Goal: Transaction & Acquisition: Purchase product/service

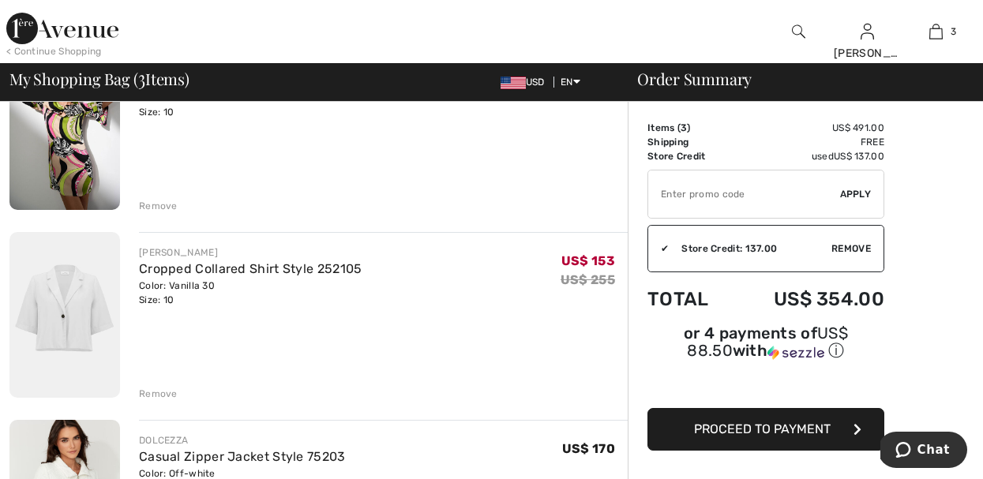
scroll to position [189, 0]
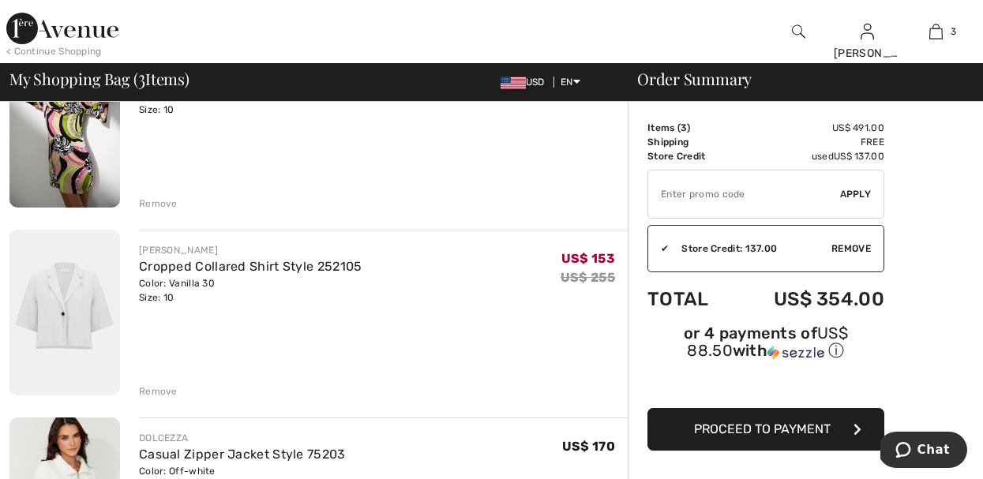
click at [163, 201] on div "Remove" at bounding box center [158, 204] width 39 height 14
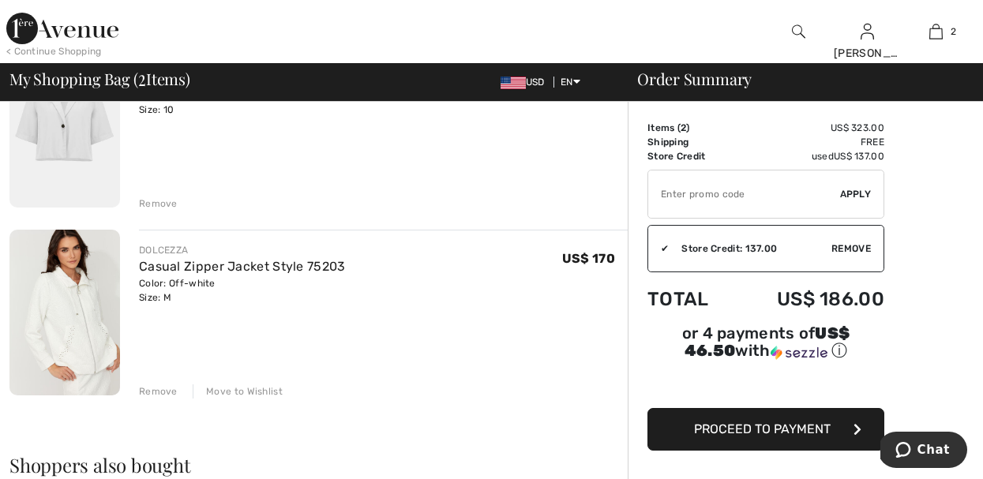
scroll to position [170, 0]
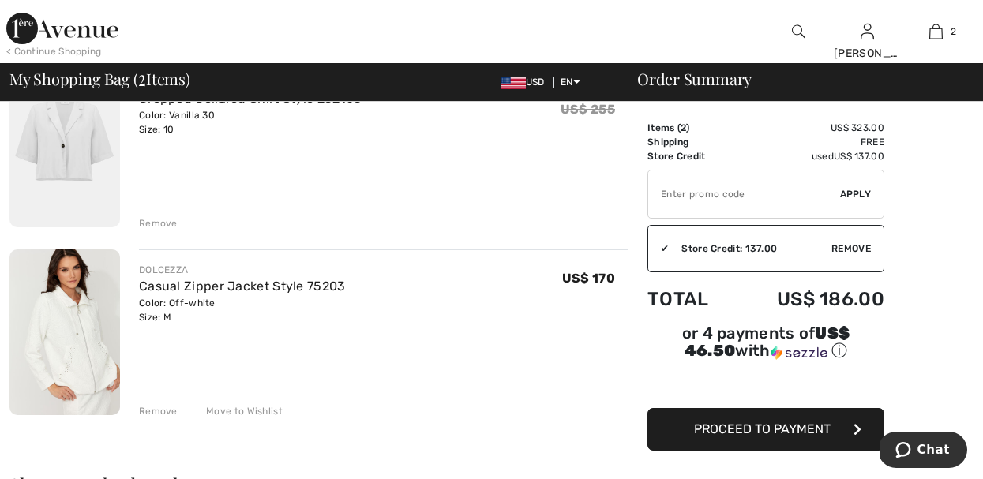
click at [164, 222] on div "Remove" at bounding box center [158, 223] width 39 height 14
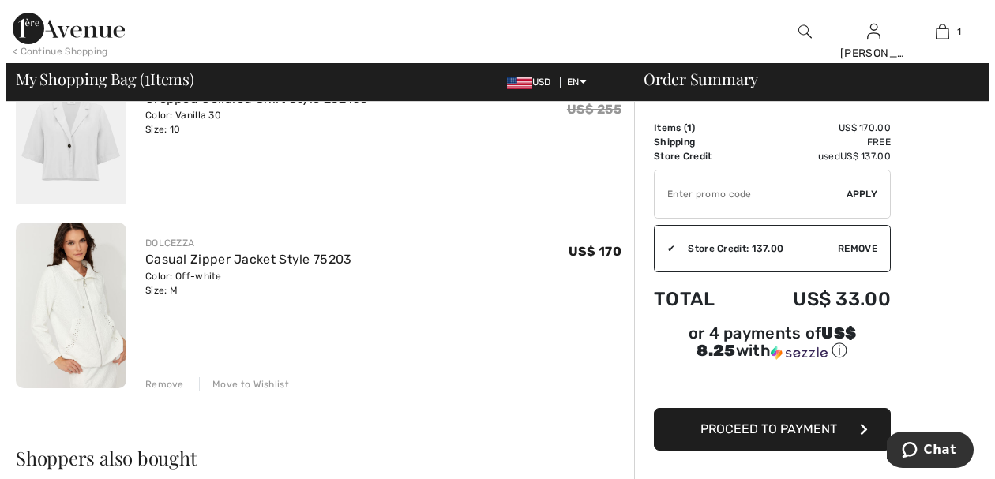
scroll to position [148, 0]
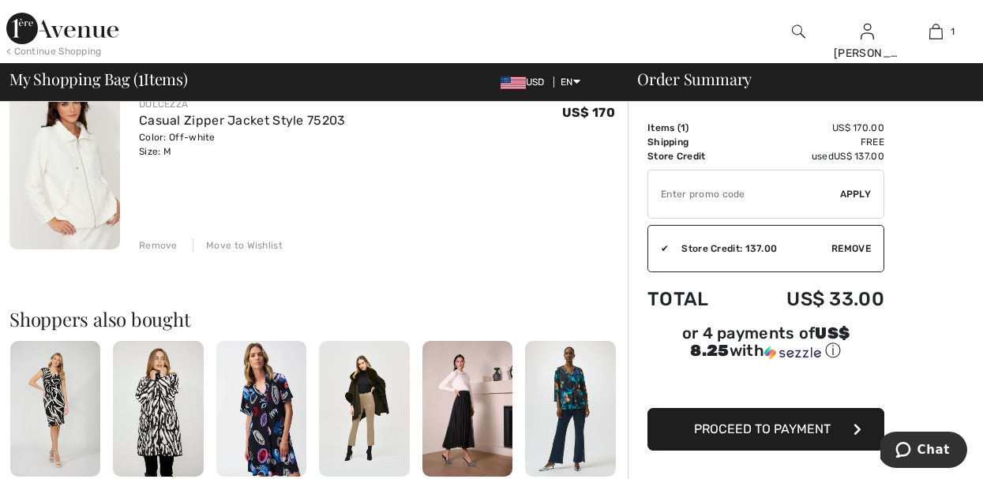
click at [793, 29] on img at bounding box center [798, 31] width 13 height 19
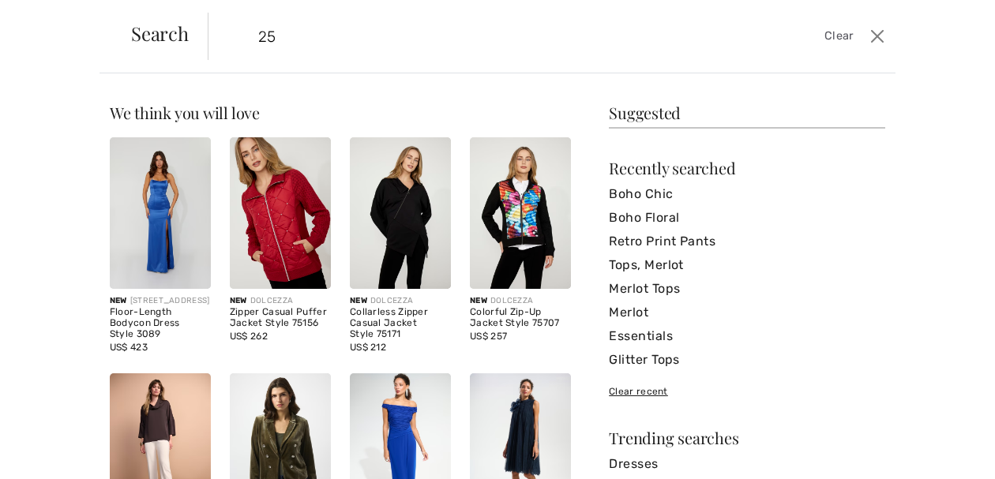
scroll to position [0, 0]
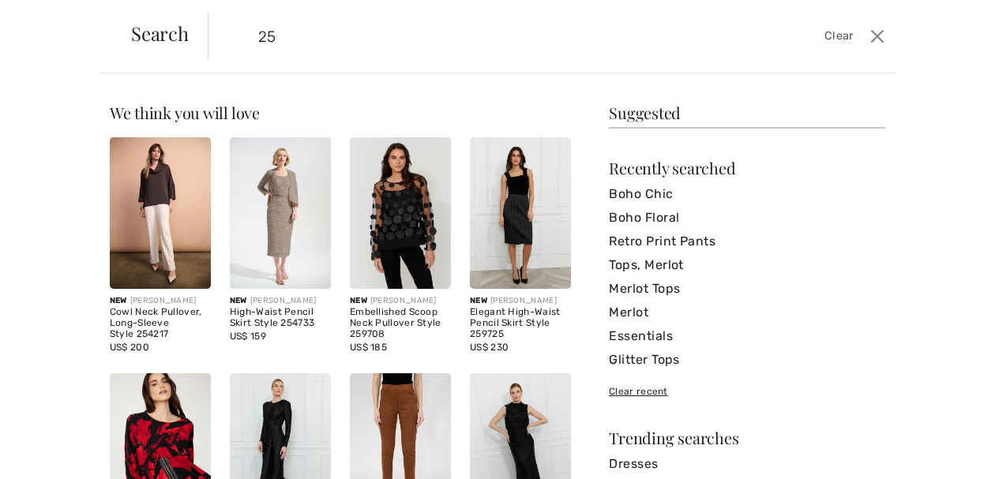
click at [295, 38] on input "25" at bounding box center [478, 36] width 465 height 47
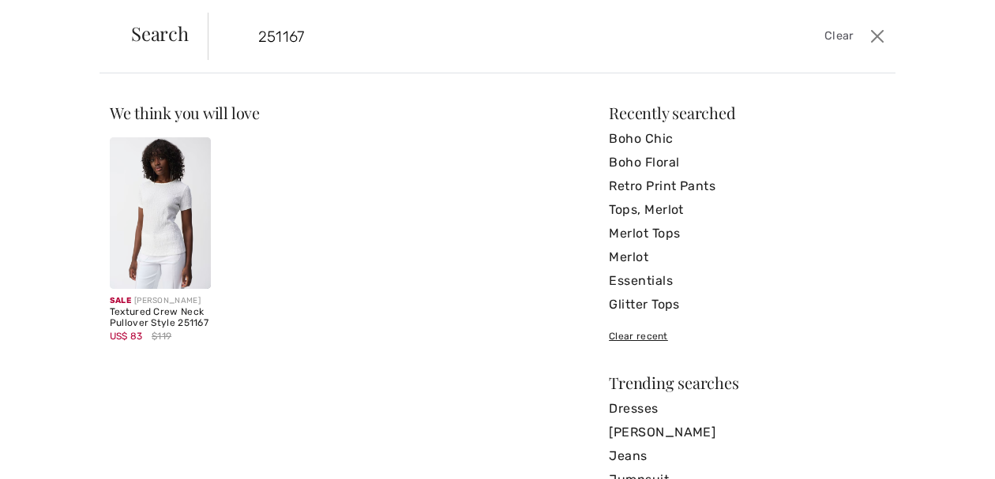
type input "251167"
click at [147, 307] on div "Sale JOSEPH RIBKOFF" at bounding box center [160, 301] width 101 height 12
click at [132, 260] on img at bounding box center [160, 213] width 101 height 152
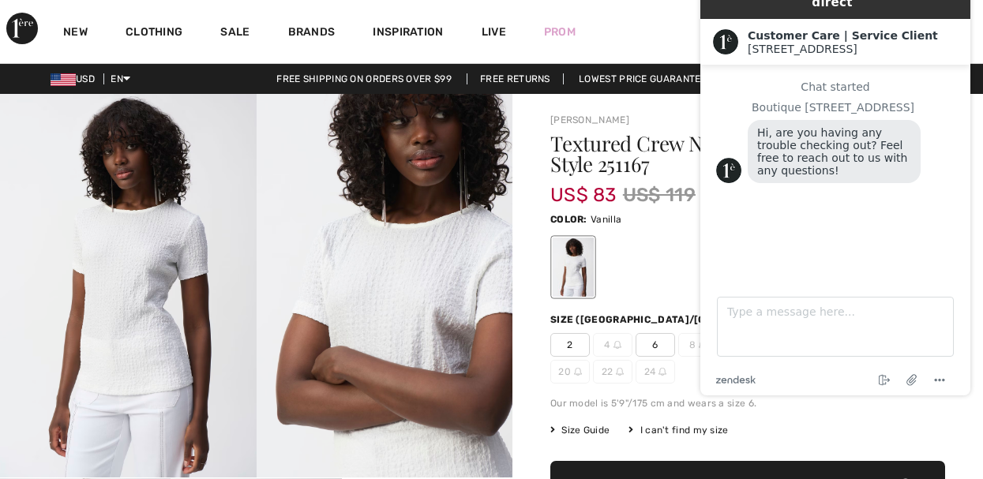
click at [618, 275] on div at bounding box center [747, 267] width 395 height 66
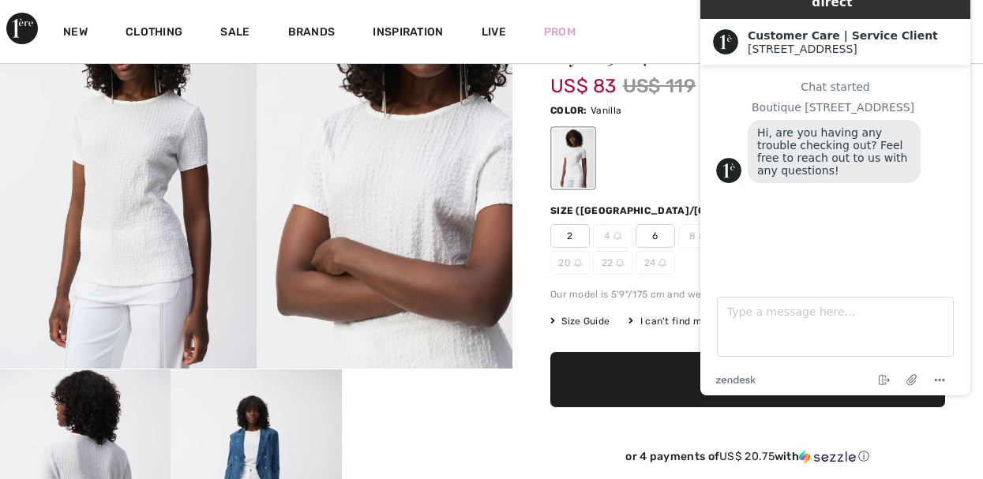
scroll to position [126, 0]
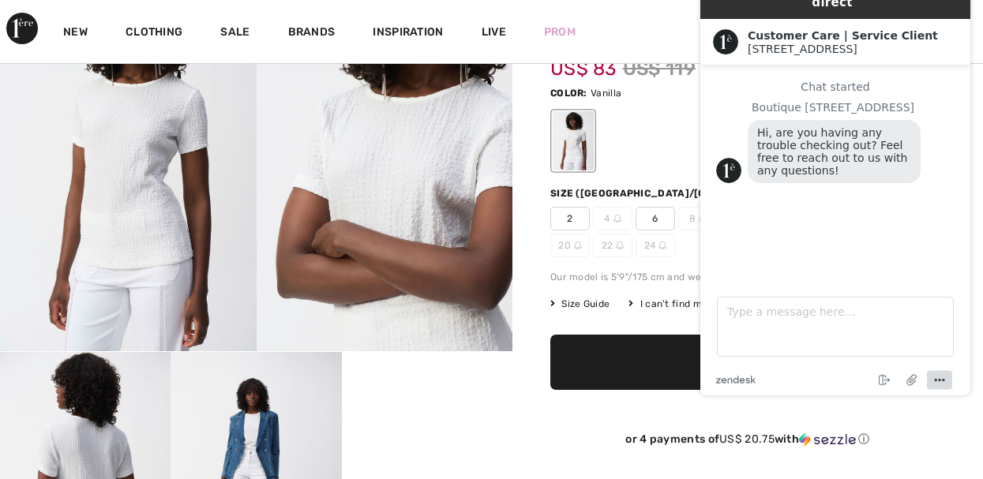
click at [943, 374] on icon "Menu" at bounding box center [939, 380] width 19 height 19
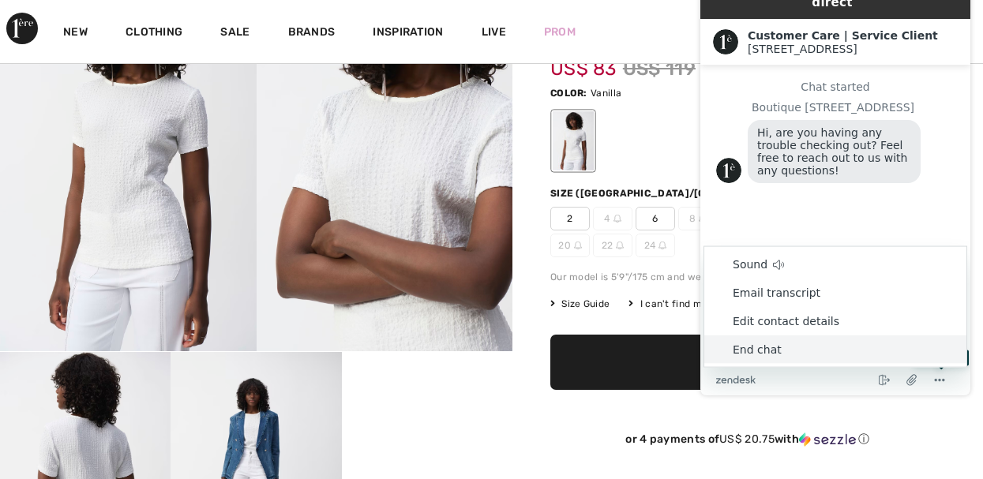
click at [800, 346] on li "End chat" at bounding box center [835, 349] width 262 height 28
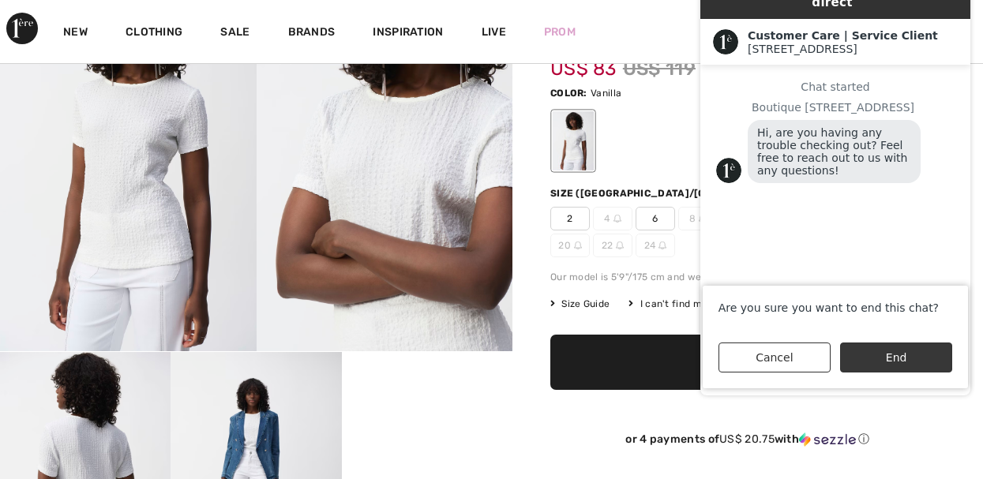
click at [897, 350] on button "End" at bounding box center [896, 358] width 112 height 30
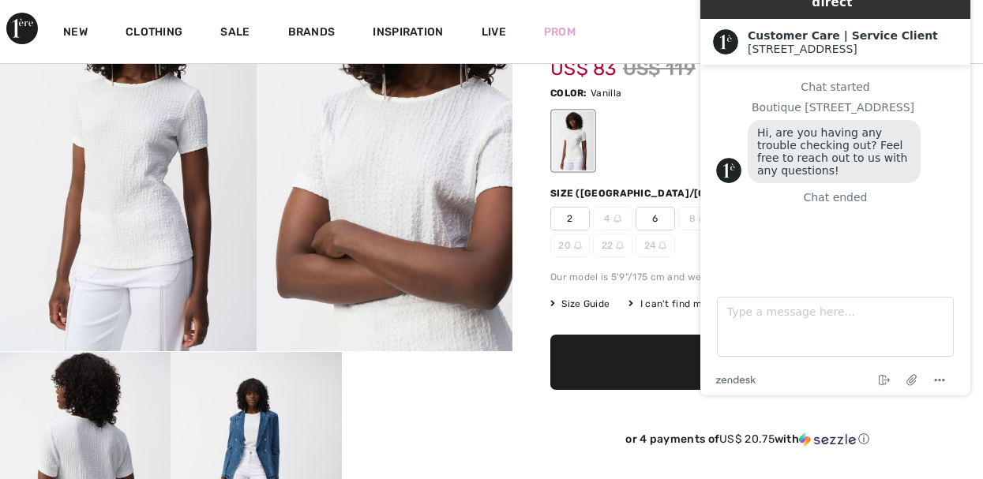
click at [932, 419] on div "or 4 payments of US$ 20.75 with ⓘ" at bounding box center [747, 443] width 395 height 58
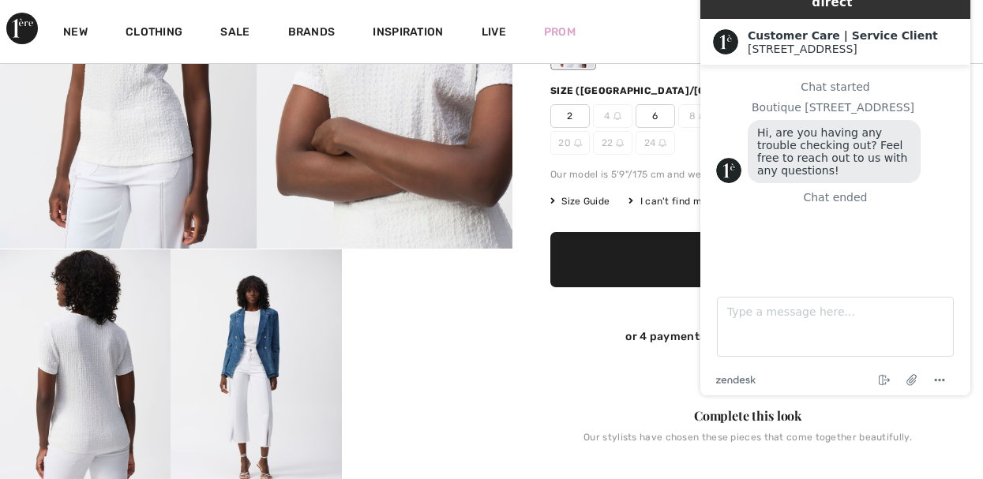
scroll to position [253, 0]
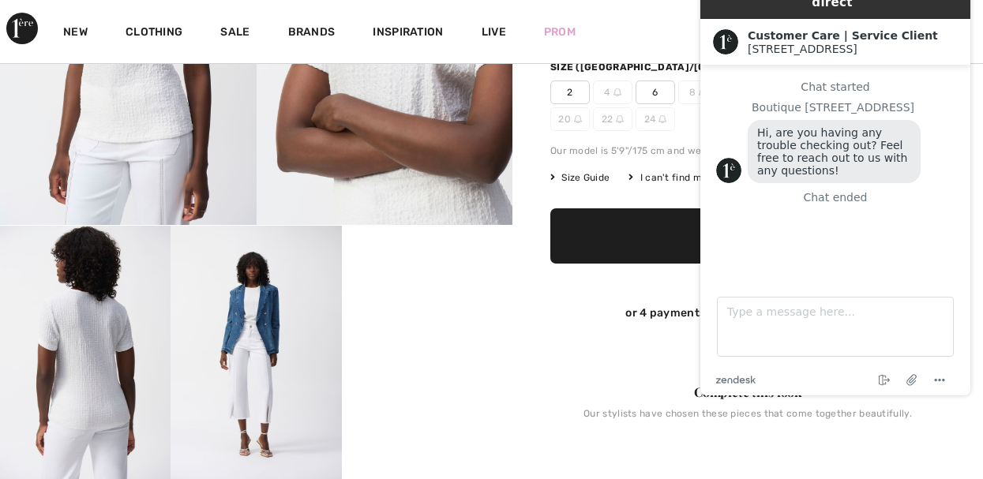
click at [425, 311] on video "Your browser does not support the video tag." at bounding box center [427, 268] width 171 height 85
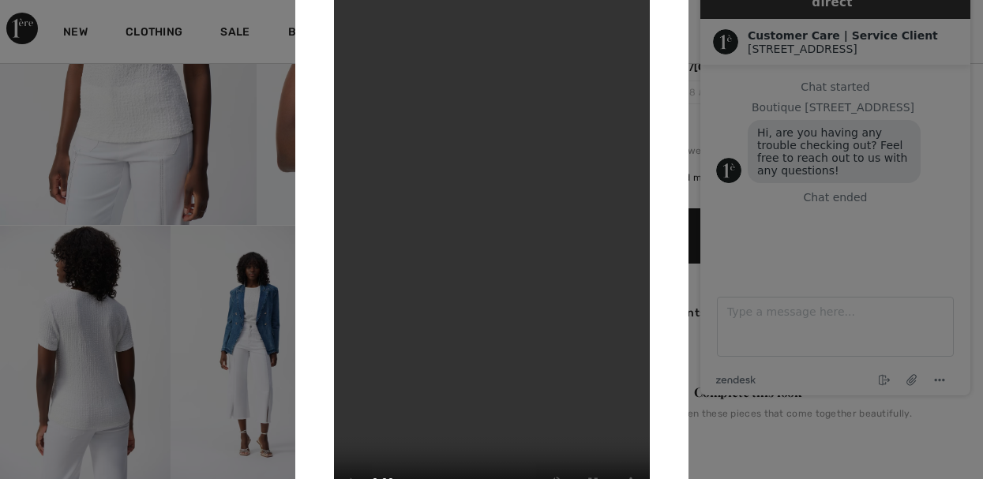
click at [531, 249] on video "Your browser does not support the video tag." at bounding box center [492, 239] width 316 height 561
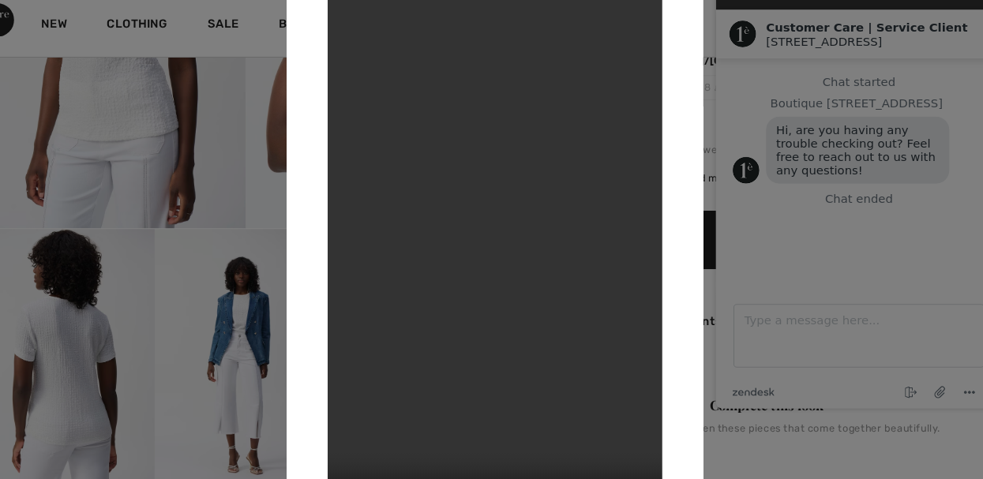
click at [283, 290] on div at bounding box center [491, 239] width 983 height 479
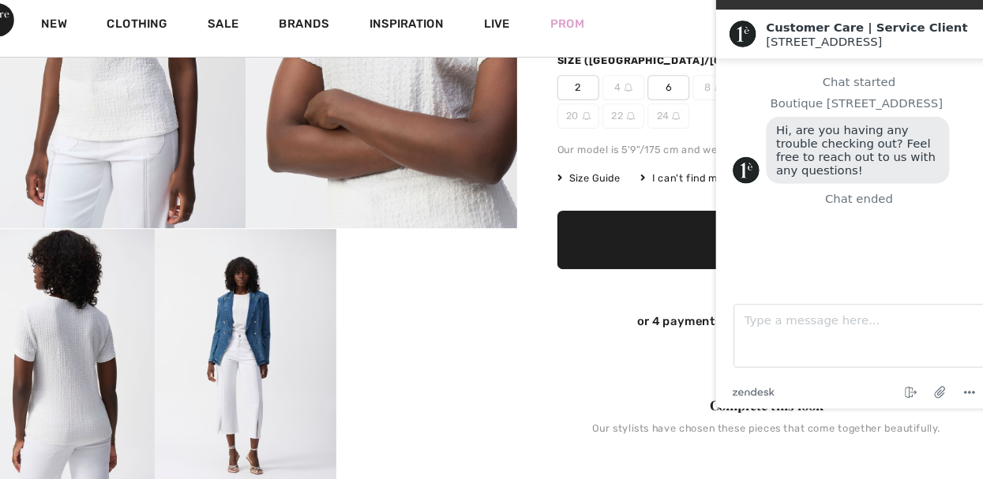
click at [235, 290] on img at bounding box center [256, 354] width 171 height 256
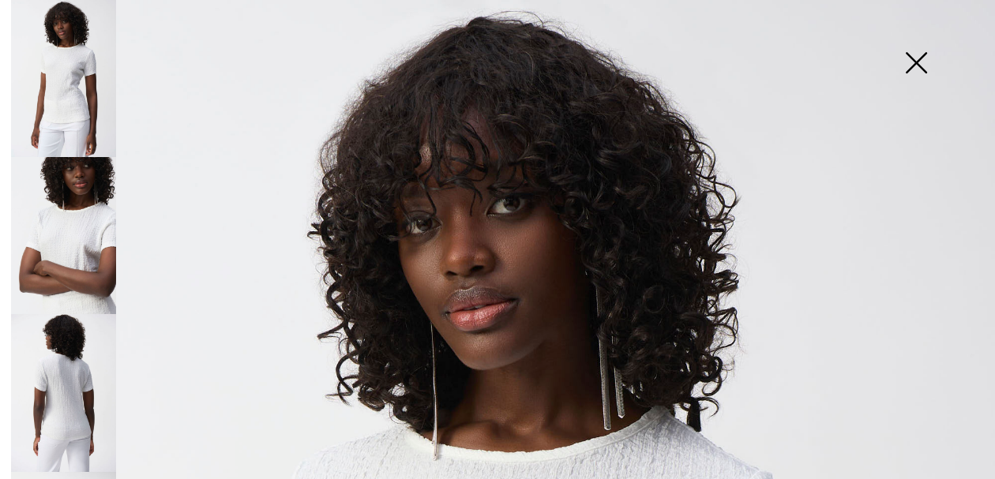
click at [909, 68] on img at bounding box center [915, 64] width 79 height 81
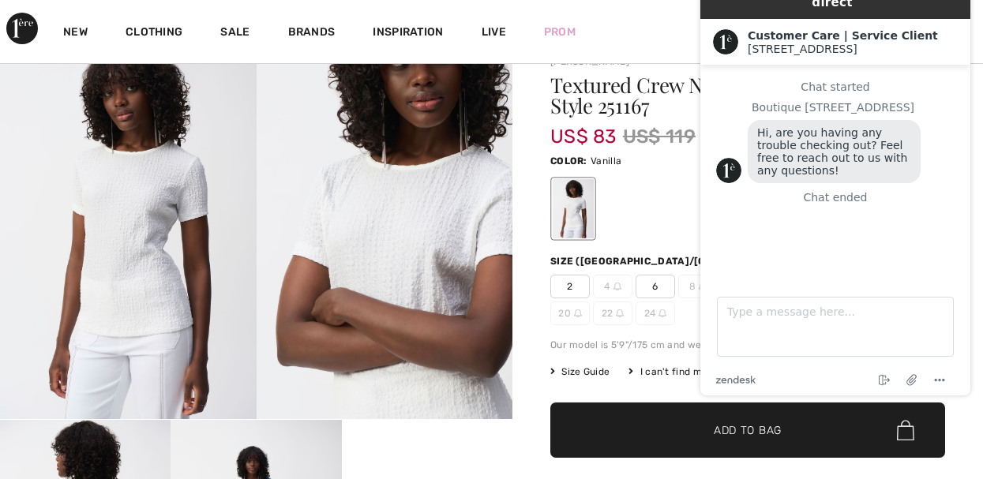
scroll to position [0, 0]
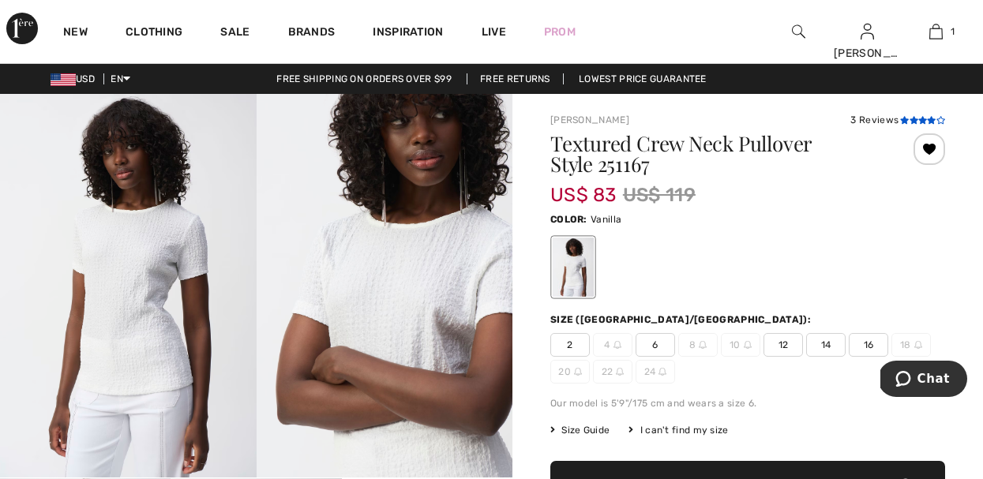
click at [900, 118] on icon at bounding box center [904, 120] width 9 height 8
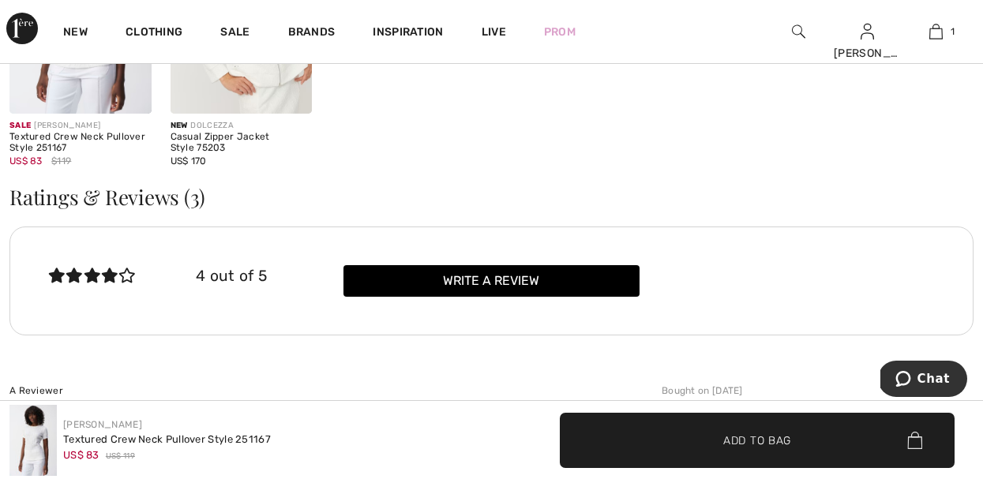
scroll to position [2400, 0]
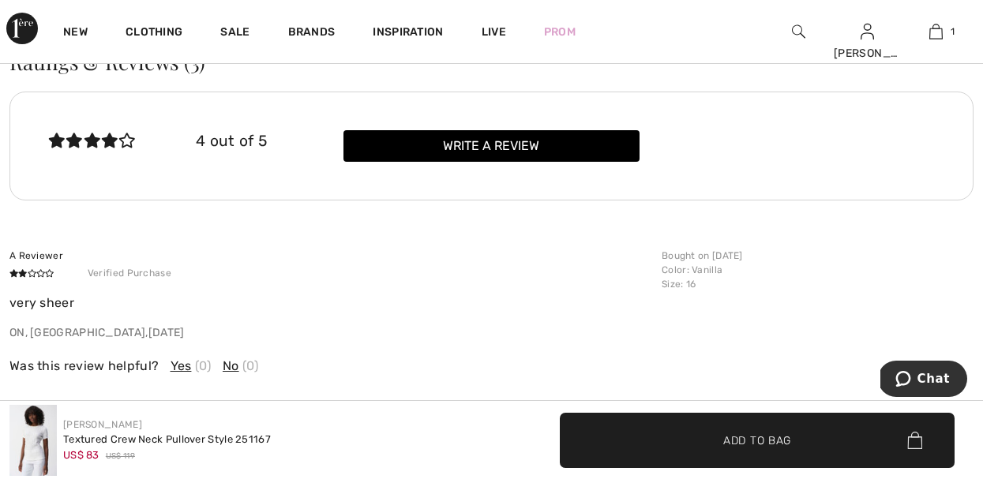
click at [607, 262] on div "A Reviewer" at bounding box center [330, 256] width 643 height 14
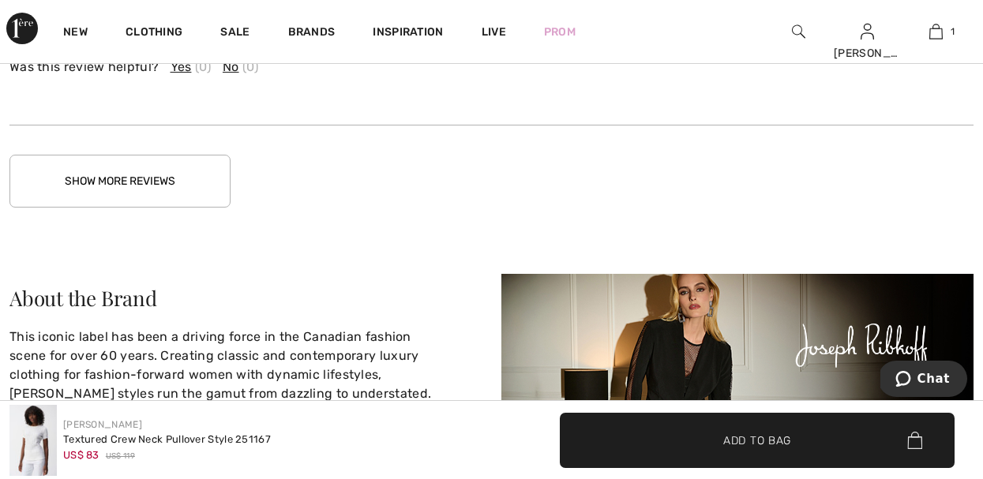
scroll to position [2937, 0]
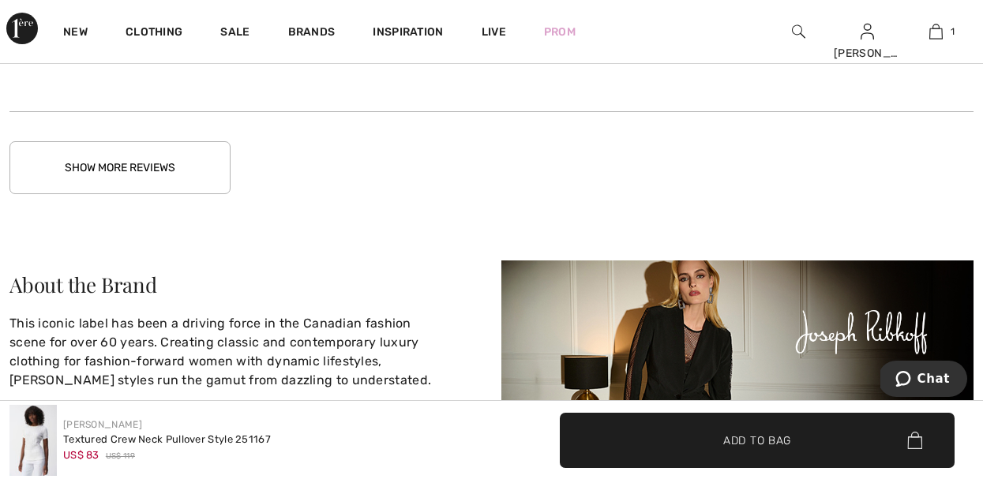
click at [152, 180] on button "Show More Reviews" at bounding box center [119, 167] width 221 height 53
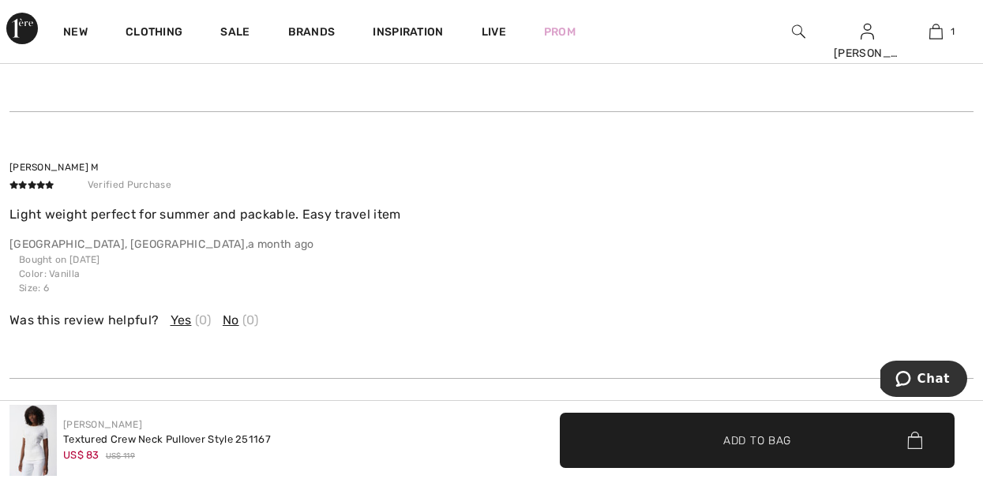
click at [188, 330] on div "Was this review helpful? Yes (0) No (0)" at bounding box center [330, 320] width 643 height 19
click at [175, 330] on span "Yes" at bounding box center [181, 320] width 21 height 19
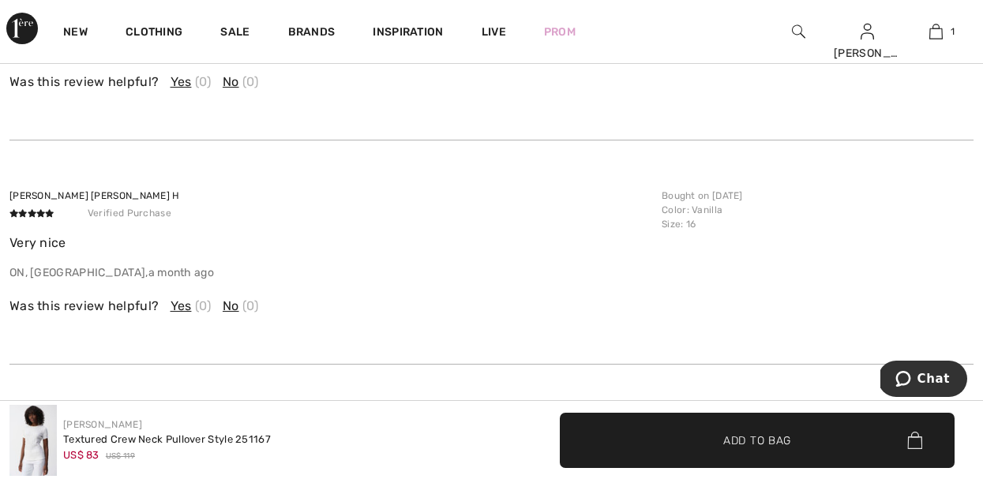
scroll to position [2716, 0]
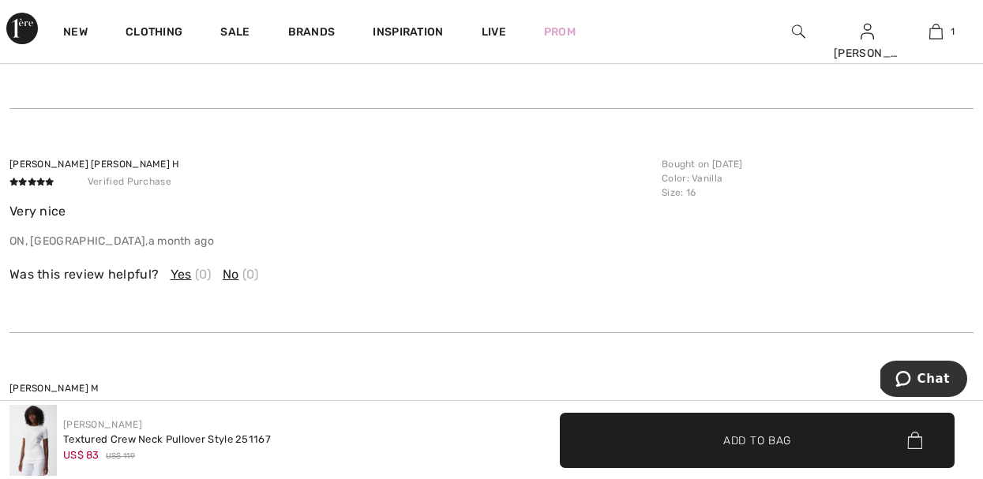
click at [230, 284] on span "No" at bounding box center [231, 274] width 17 height 19
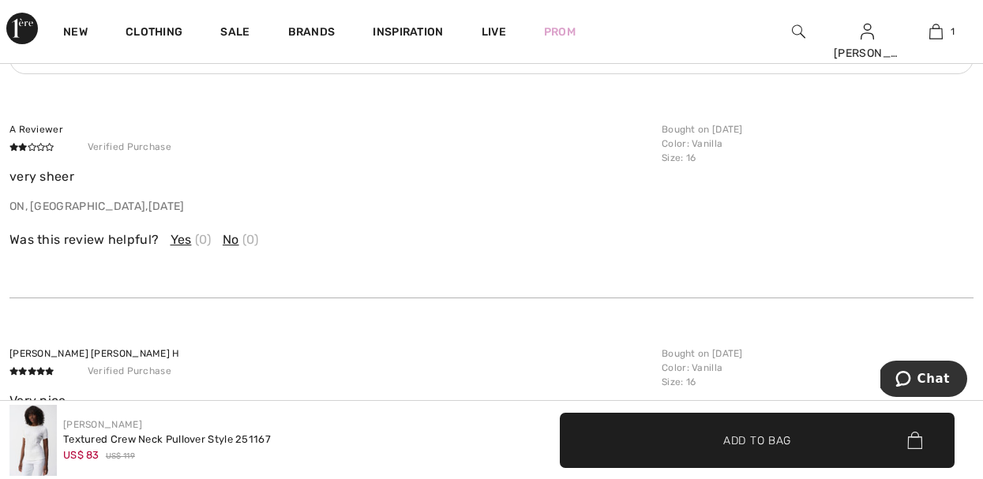
scroll to position [2494, 0]
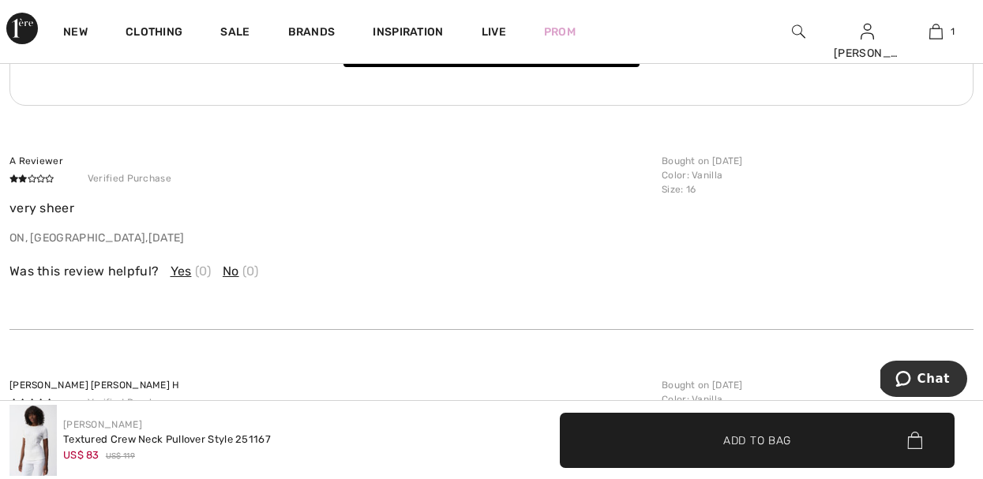
click at [178, 280] on span "Yes" at bounding box center [181, 271] width 21 height 19
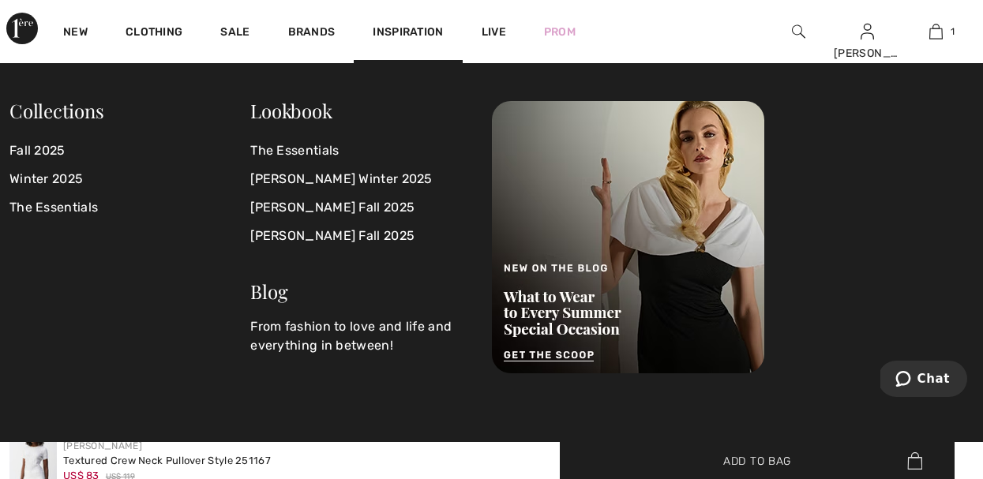
scroll to position [0, 0]
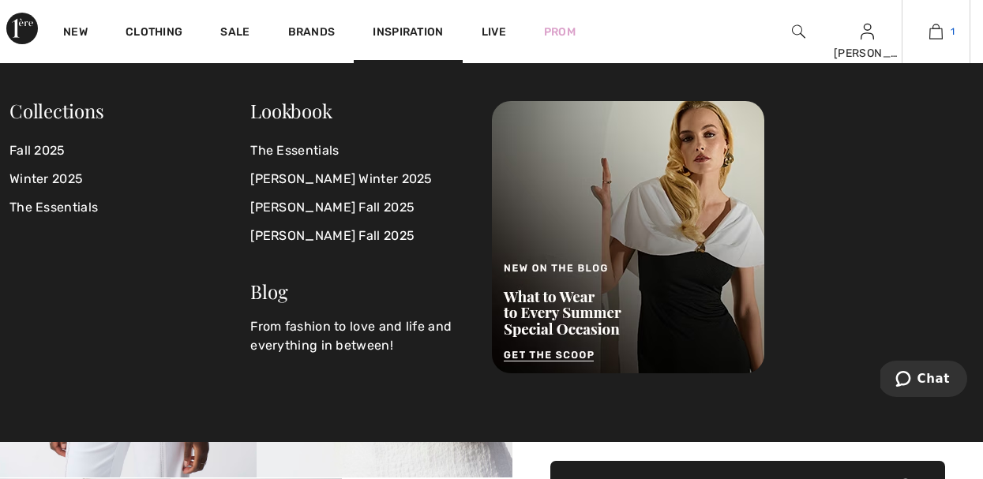
click at [936, 31] on img at bounding box center [935, 31] width 13 height 19
